Goal: Task Accomplishment & Management: Use online tool/utility

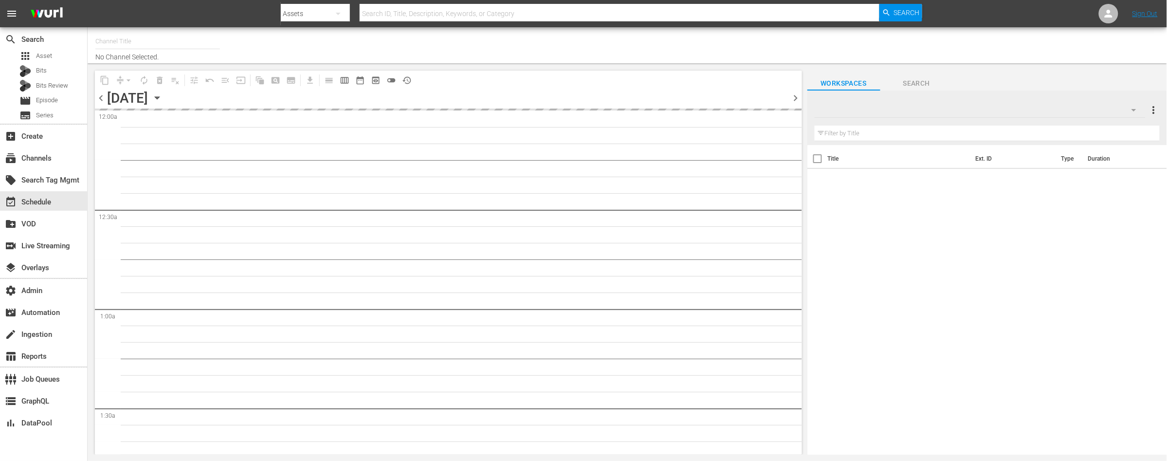
type input "PerCasoTv (2036)"
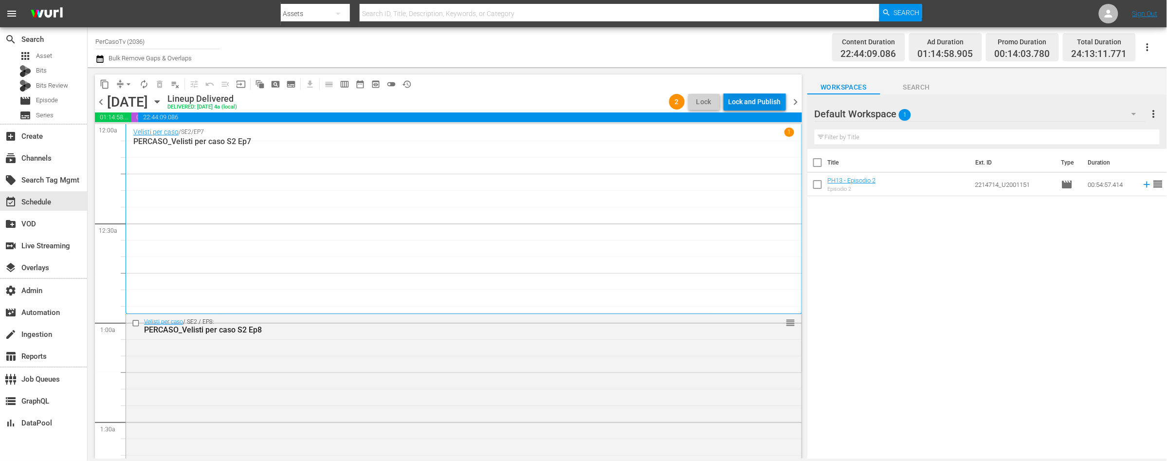
click at [766, 104] on div "Lock and Publish" at bounding box center [754, 102] width 53 height 18
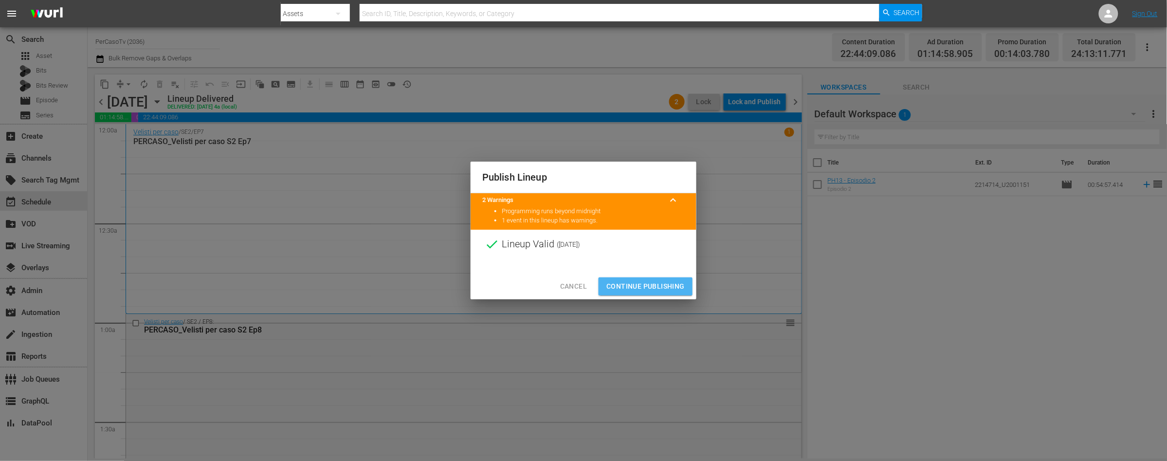
click at [645, 285] on span "Continue Publishing" at bounding box center [645, 286] width 78 height 12
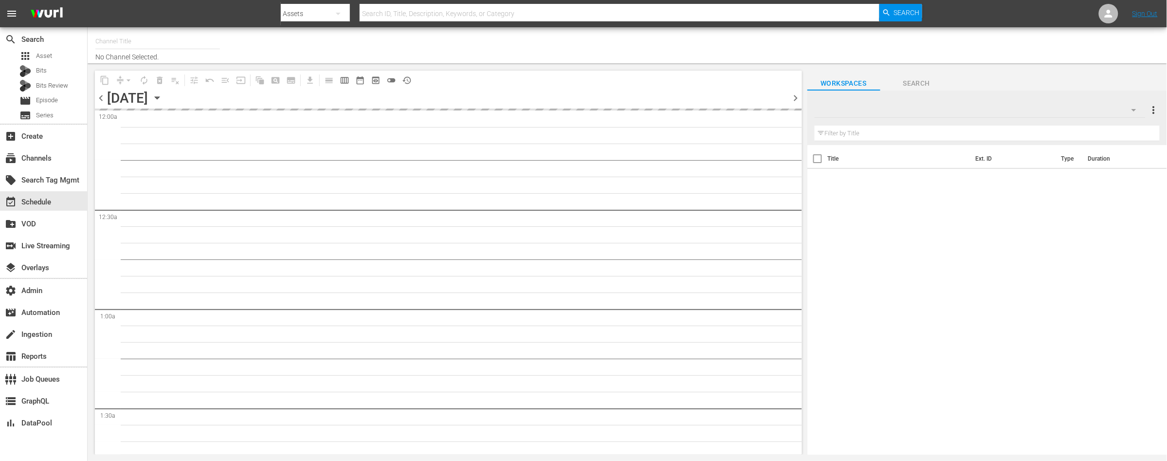
type input "PerCasoTv (2036)"
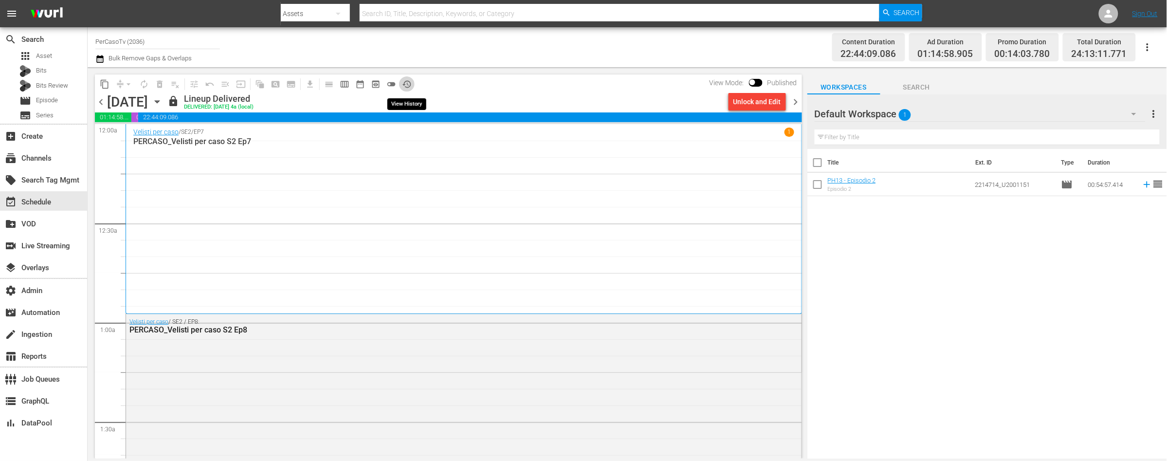
drag, startPoint x: 407, startPoint y: 86, endPoint x: 421, endPoint y: 97, distance: 18.3
click at [407, 86] on span "history_outlined" at bounding box center [407, 84] width 10 height 10
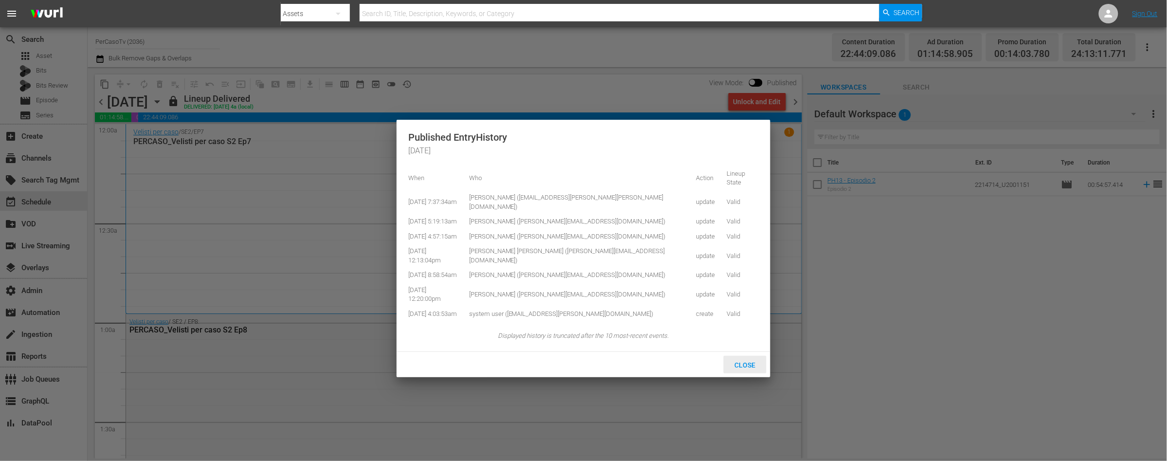
click at [749, 361] on span "Close" at bounding box center [745, 365] width 36 height 8
